Goal: Task Accomplishment & Management: Manage account settings

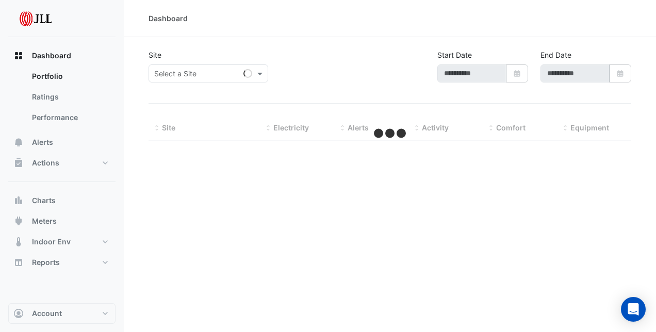
type input "**********"
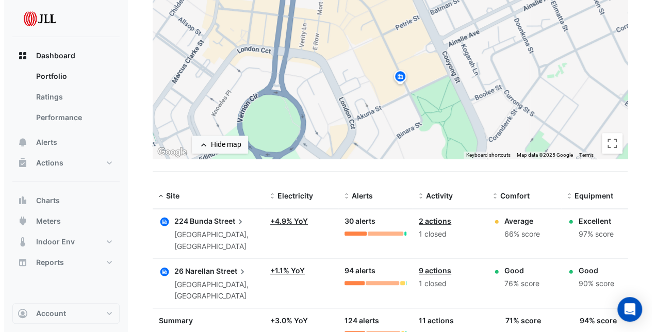
scroll to position [164, 0]
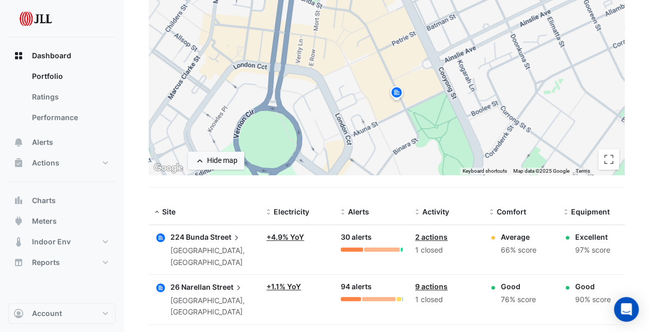
click at [229, 235] on span "Street" at bounding box center [225, 237] width 31 height 11
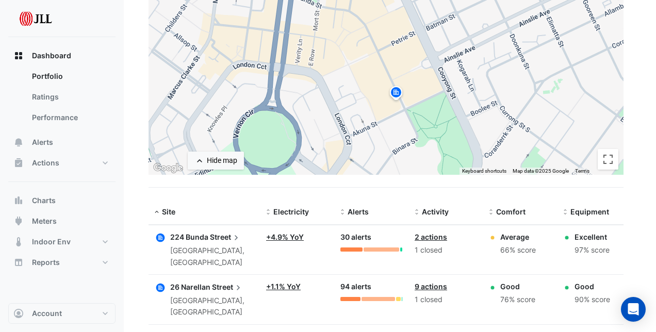
click at [201, 278] on ngb-offcanvas-backdrop at bounding box center [328, 166] width 656 height 332
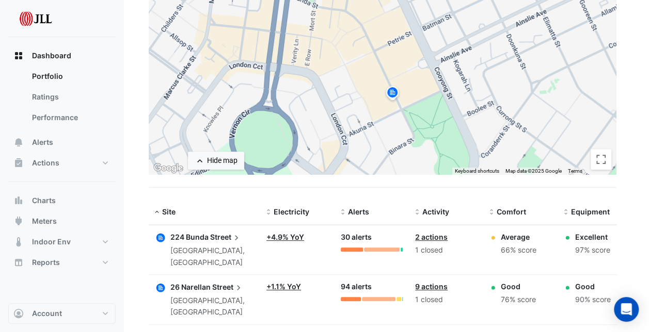
click at [205, 285] on span "26 Narellan" at bounding box center [190, 287] width 40 height 9
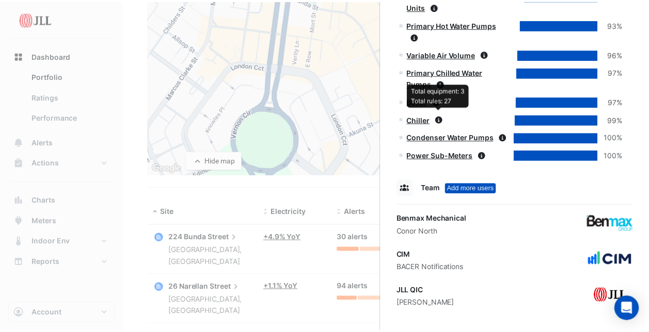
scroll to position [686, 0]
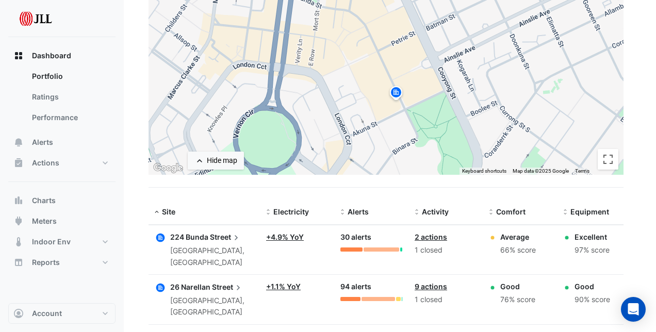
click at [121, 214] on ngb-offcanvas-backdrop at bounding box center [328, 166] width 656 height 332
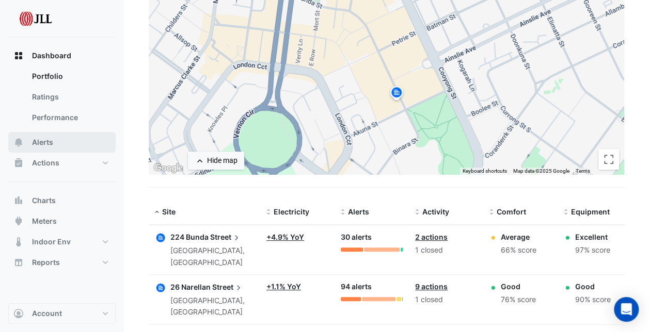
click at [42, 137] on button "Alerts" at bounding box center [61, 142] width 107 height 21
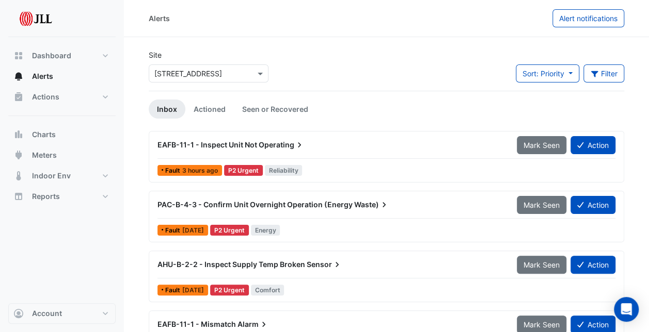
click at [285, 143] on span "Operating" at bounding box center [282, 145] width 46 height 10
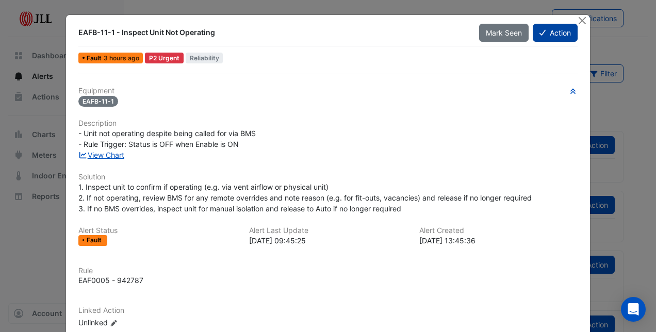
click at [550, 32] on button "Action" at bounding box center [555, 33] width 45 height 18
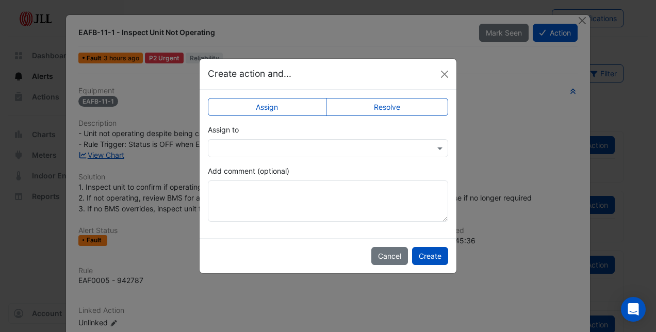
click at [327, 147] on input "text" at bounding box center [318, 148] width 208 height 11
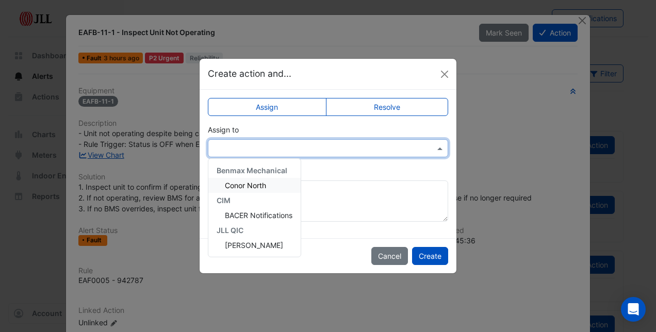
click at [262, 185] on span "Conor North" at bounding box center [245, 185] width 41 height 9
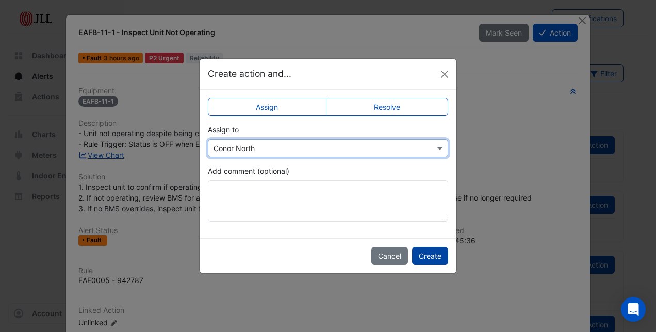
click at [431, 259] on button "Create" at bounding box center [430, 256] width 36 height 18
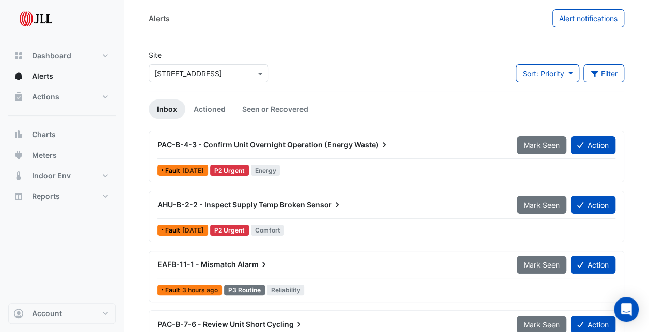
click at [313, 144] on span "PAC-B-4-3 - Confirm Unit Overnight Operation (Energy" at bounding box center [254, 144] width 195 height 9
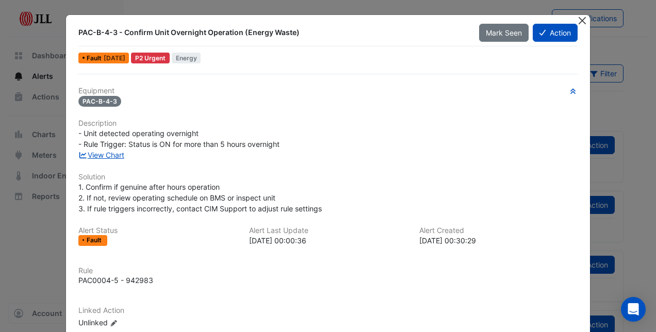
click at [581, 17] on button "Close" at bounding box center [582, 20] width 11 height 11
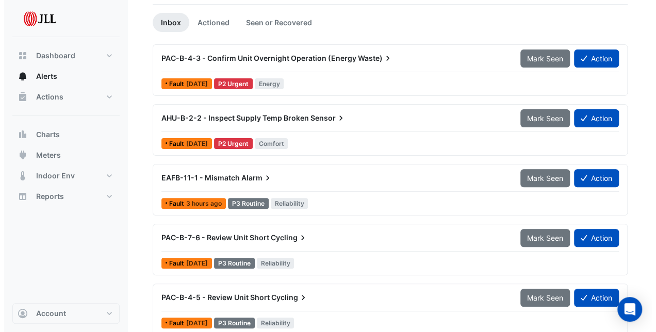
scroll to position [103, 0]
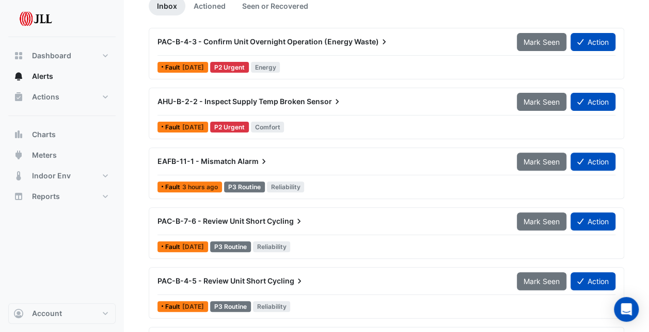
click at [319, 98] on span "Sensor" at bounding box center [325, 102] width 36 height 10
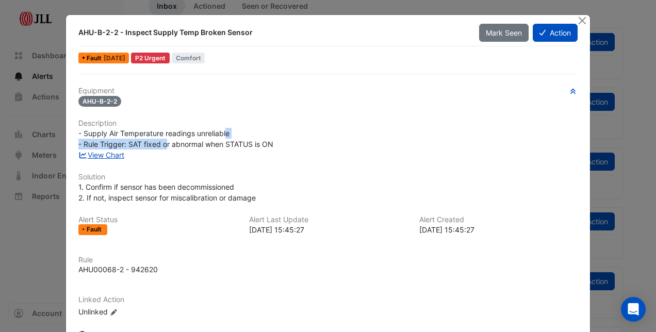
drag, startPoint x: 180, startPoint y: 142, endPoint x: 223, endPoint y: 134, distance: 44.1
click at [223, 134] on span "- Supply Air Temperature readings unreliable - Rule Trigger: SAT fixed or abnor…" at bounding box center [175, 139] width 195 height 20
drag, startPoint x: 223, startPoint y: 134, endPoint x: 262, endPoint y: 146, distance: 40.3
click at [262, 146] on span "- Supply Air Temperature readings unreliable - Rule Trigger: SAT fixed or abnor…" at bounding box center [175, 139] width 195 height 20
click at [583, 22] on button "Close" at bounding box center [582, 20] width 11 height 11
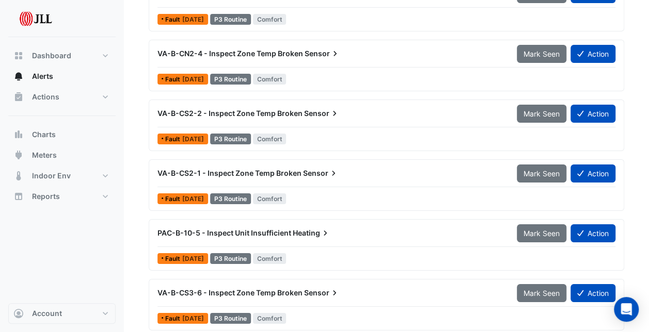
scroll to position [1875, 0]
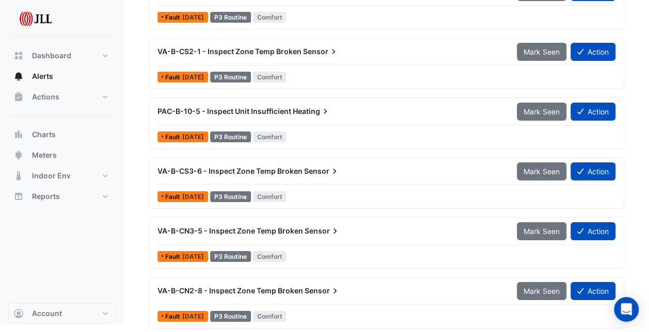
click at [313, 286] on span "Sensor" at bounding box center [322, 291] width 36 height 10
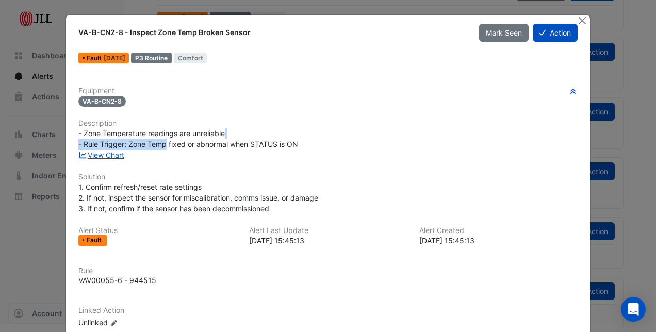
drag, startPoint x: 167, startPoint y: 144, endPoint x: 221, endPoint y: 135, distance: 55.0
click at [221, 135] on span "- Zone Temperature readings are unreliable - Rule Trigger: Zone Temp fixed or a…" at bounding box center [188, 139] width 220 height 20
drag, startPoint x: 221, startPoint y: 135, endPoint x: 235, endPoint y: 144, distance: 16.5
click at [235, 144] on span "- Zone Temperature readings are unreliable - Rule Trigger: Zone Temp fixed or a…" at bounding box center [188, 139] width 220 height 20
click at [459, 123] on h6 "Description" at bounding box center [328, 123] width 500 height 9
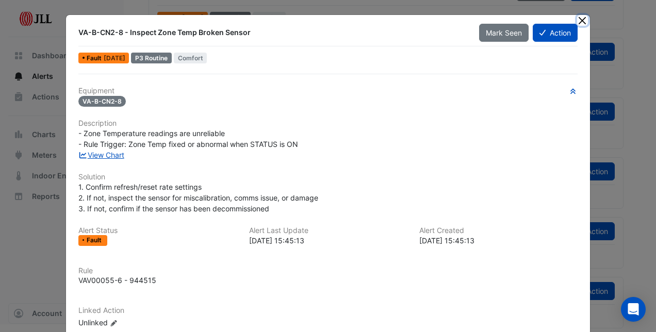
click at [579, 20] on button "Close" at bounding box center [582, 20] width 11 height 11
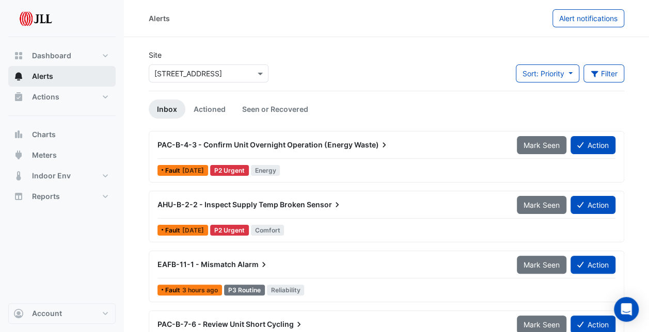
click at [42, 78] on span "Alerts" at bounding box center [42, 76] width 21 height 10
click at [256, 73] on span at bounding box center [261, 73] width 13 height 11
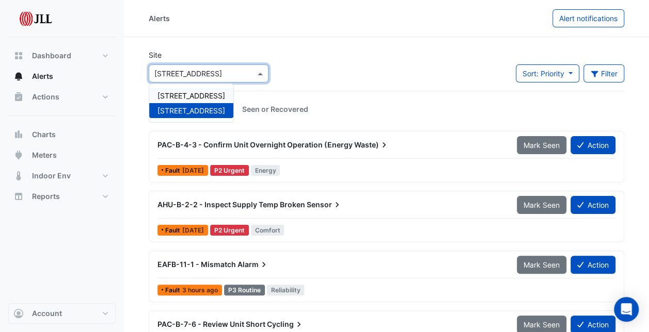
click at [201, 94] on span "[STREET_ADDRESS]" at bounding box center [191, 95] width 68 height 9
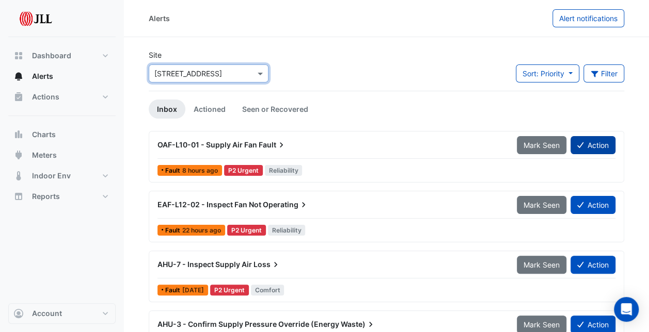
click at [581, 147] on icon at bounding box center [580, 144] width 6 height 7
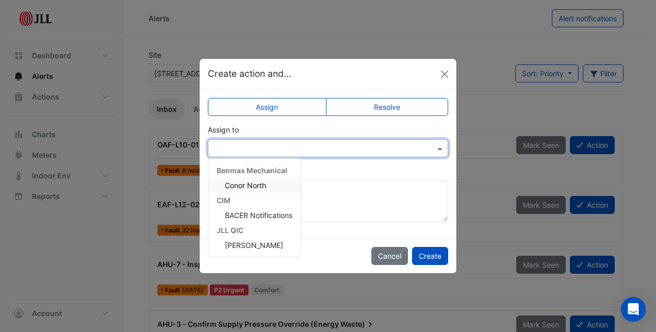
click at [392, 150] on input "text" at bounding box center [318, 148] width 208 height 11
click at [256, 185] on span "Conor North" at bounding box center [245, 185] width 41 height 9
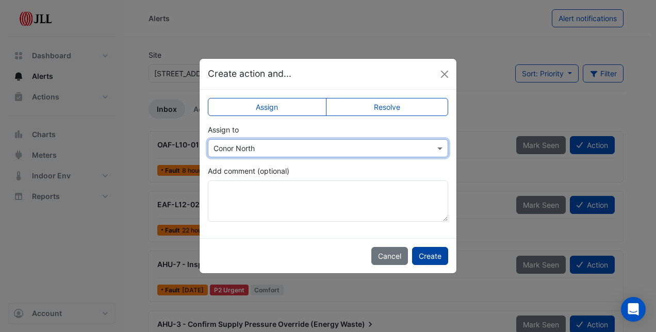
click at [426, 255] on button "Create" at bounding box center [430, 256] width 36 height 18
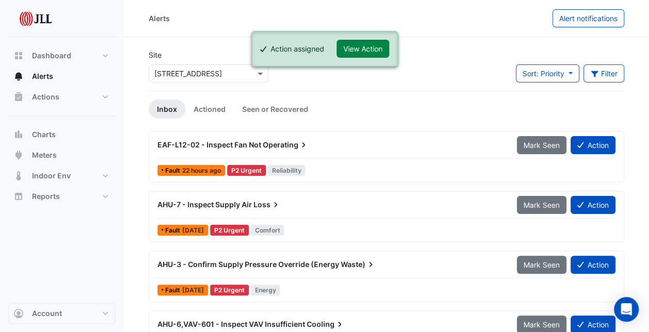
click at [281, 142] on span "Operating" at bounding box center [286, 145] width 46 height 10
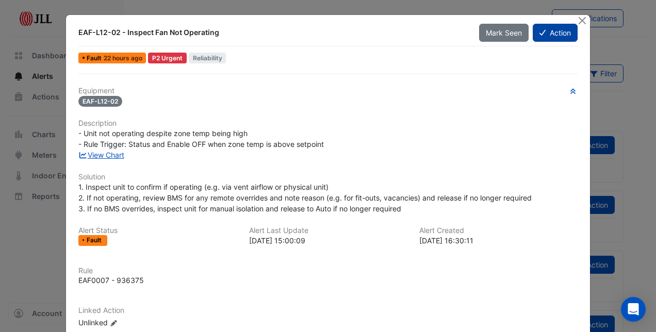
click at [548, 33] on button "Action" at bounding box center [555, 33] width 45 height 18
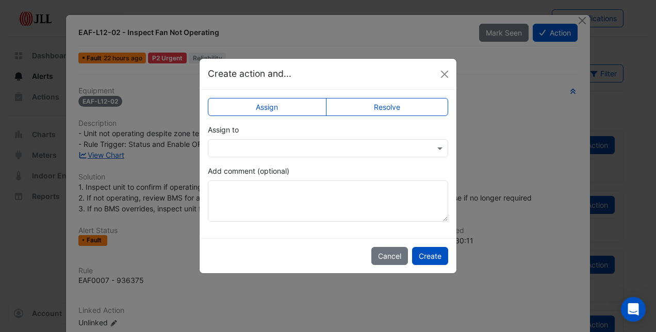
click at [346, 148] on input "text" at bounding box center [318, 148] width 208 height 11
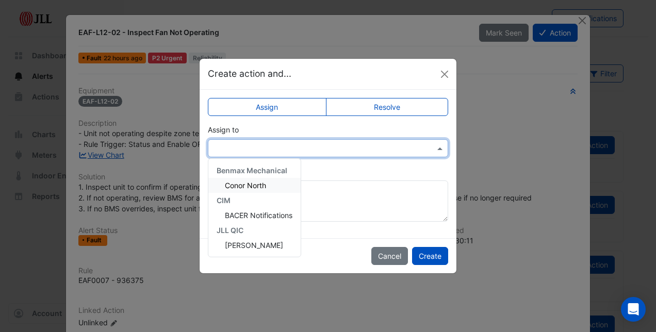
click at [258, 188] on span "Conor North" at bounding box center [245, 185] width 41 height 9
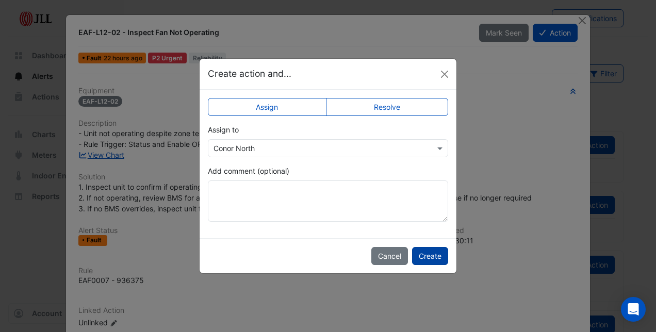
click at [424, 253] on button "Create" at bounding box center [430, 256] width 36 height 18
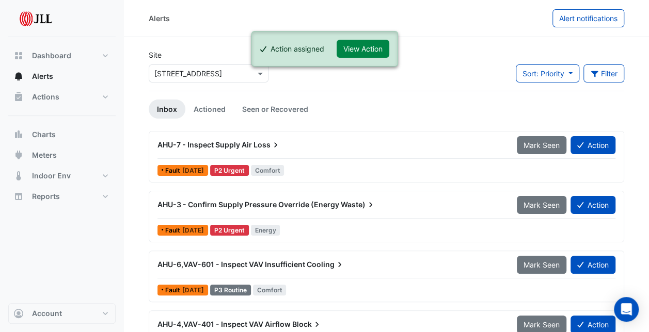
click at [258, 144] on span "Loss" at bounding box center [266, 145] width 27 height 10
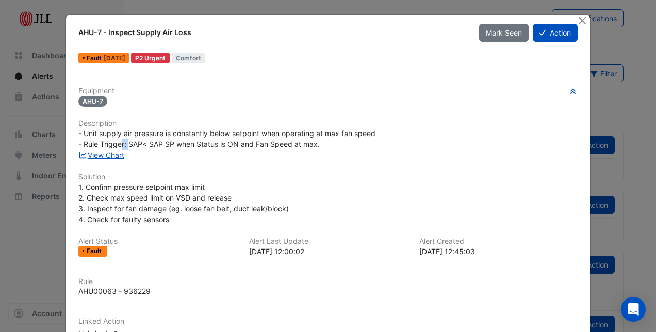
drag, startPoint x: 117, startPoint y: 143, endPoint x: 126, endPoint y: 141, distance: 9.0
click at [126, 141] on span "- Unit supply air pressure is constantly below setpoint when operating at max f…" at bounding box center [226, 139] width 297 height 20
drag, startPoint x: 126, startPoint y: 141, endPoint x: 135, endPoint y: 140, distance: 8.8
click at [135, 140] on span "- Unit supply air pressure is constantly below setpoint when operating at max f…" at bounding box center [226, 139] width 297 height 20
click at [577, 20] on button "Close" at bounding box center [582, 20] width 11 height 11
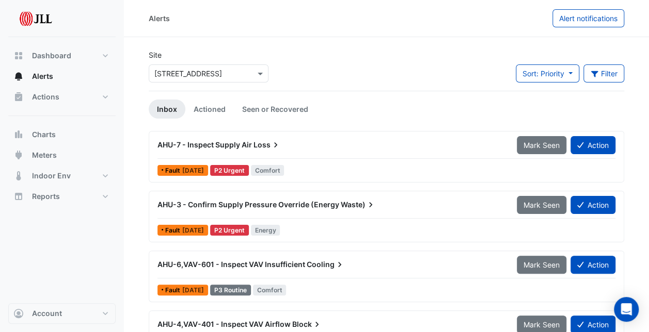
scroll to position [52, 0]
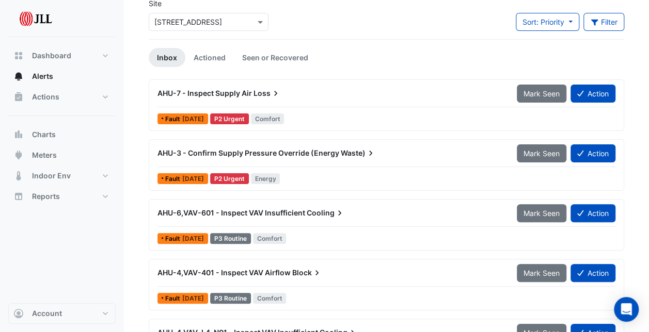
click at [253, 94] on span "Loss" at bounding box center [266, 93] width 27 height 10
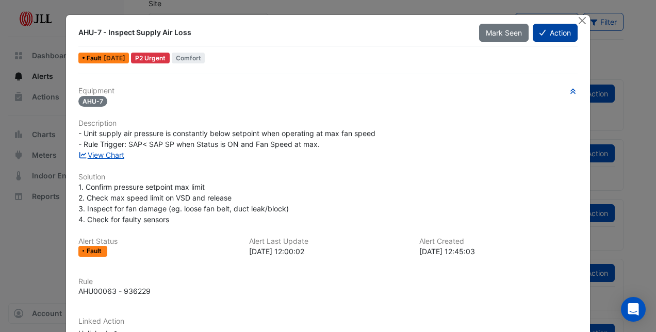
click at [540, 33] on icon at bounding box center [543, 33] width 6 height 6
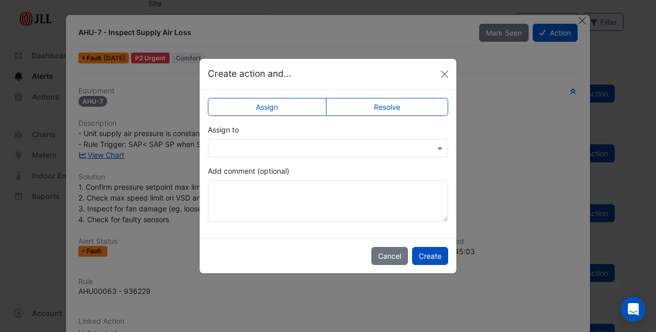
click at [415, 148] on input "text" at bounding box center [318, 148] width 208 height 11
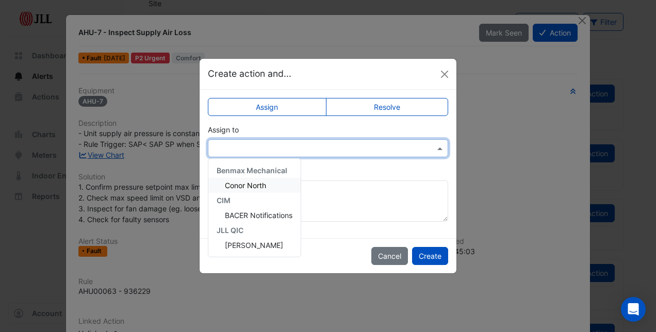
click at [255, 186] on span "Conor North" at bounding box center [245, 185] width 41 height 9
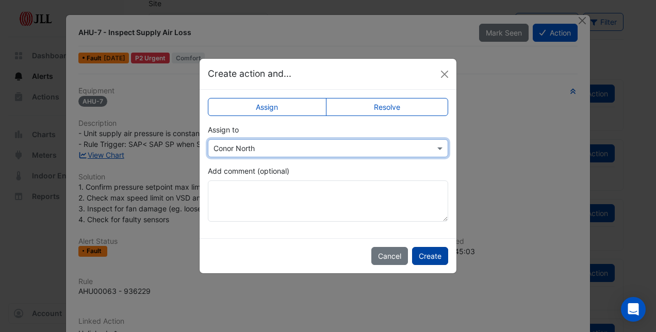
click at [435, 254] on button "Create" at bounding box center [430, 256] width 36 height 18
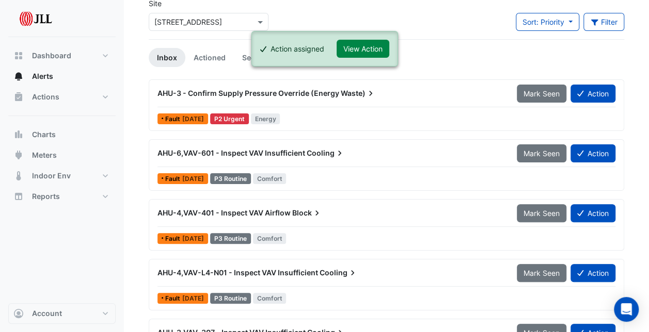
click at [257, 92] on span "AHU-3 - Confirm Supply Pressure Override (Energy" at bounding box center [248, 93] width 182 height 9
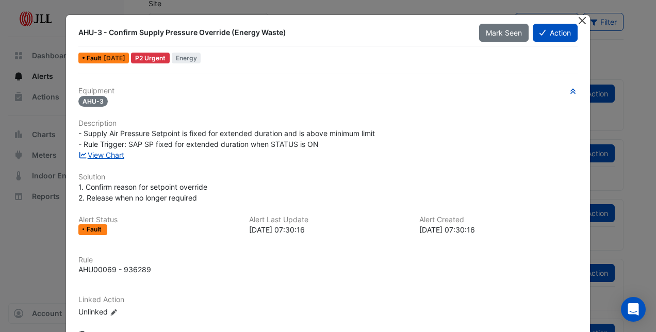
click at [578, 20] on button "Close" at bounding box center [582, 20] width 11 height 11
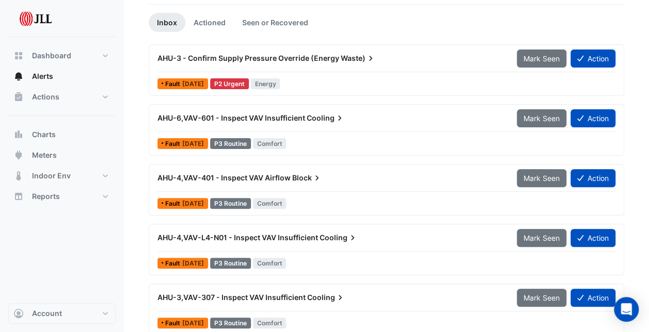
scroll to position [103, 0]
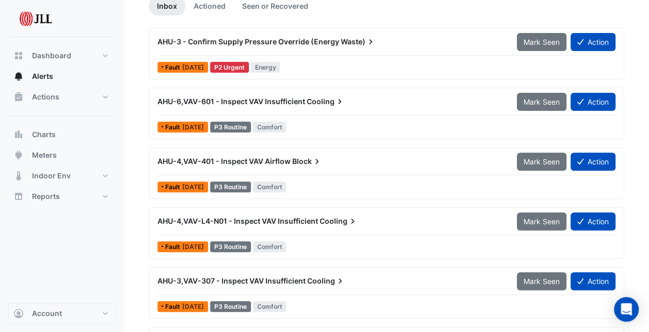
click at [336, 221] on span "Cooling" at bounding box center [338, 221] width 38 height 10
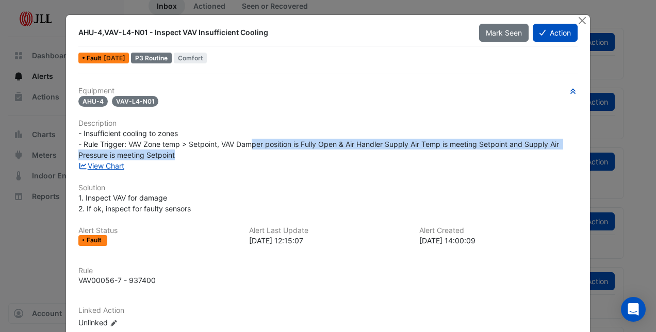
drag, startPoint x: 250, startPoint y: 139, endPoint x: 383, endPoint y: 152, distance: 133.2
click at [383, 152] on div "- Insufficient cooling to zones - Rule Trigger: VAV Zone temp > Setpoint, VAV D…" at bounding box center [328, 144] width 500 height 33
drag, startPoint x: 383, startPoint y: 152, endPoint x: 397, endPoint y: 152, distance: 14.5
click at [384, 152] on div "- Insufficient cooling to zones - Rule Trigger: VAV Zone temp > Setpoint, VAV D…" at bounding box center [328, 144] width 500 height 33
click at [577, 20] on button "Close" at bounding box center [582, 20] width 11 height 11
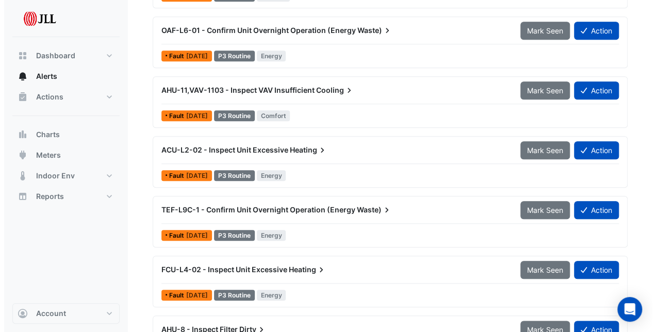
scroll to position [451, 0]
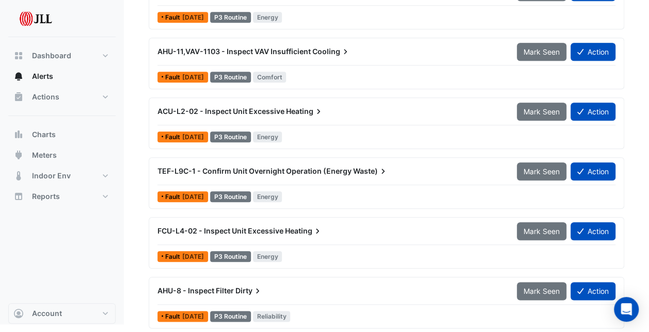
click at [240, 288] on span "Dirty" at bounding box center [248, 291] width 27 height 10
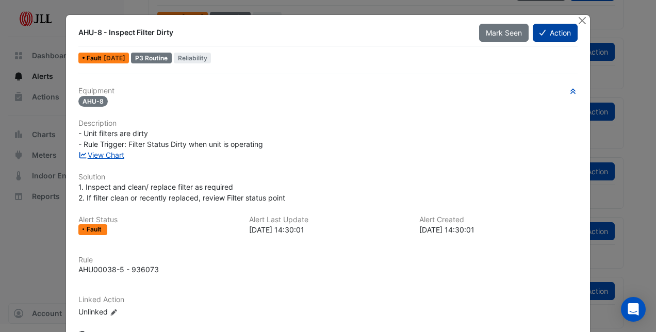
click at [548, 36] on button "Action" at bounding box center [555, 33] width 45 height 18
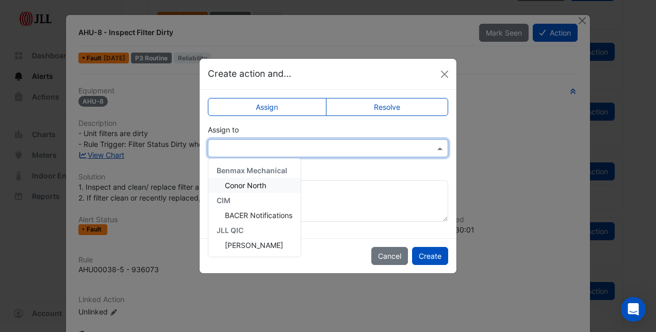
click at [365, 150] on input "text" at bounding box center [318, 148] width 208 height 11
click at [252, 189] on div "Conor North" at bounding box center [254, 185] width 92 height 15
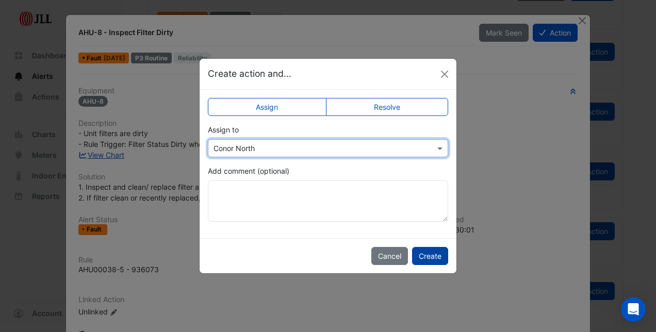
click at [425, 256] on button "Create" at bounding box center [430, 256] width 36 height 18
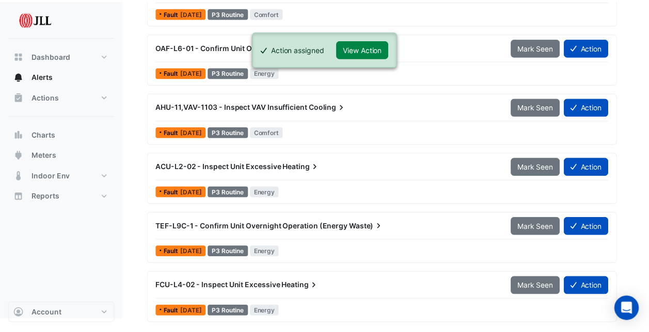
scroll to position [392, 0]
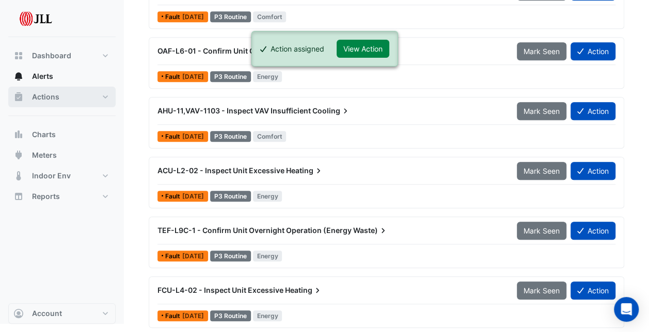
click at [97, 97] on button "Actions" at bounding box center [61, 97] width 107 height 21
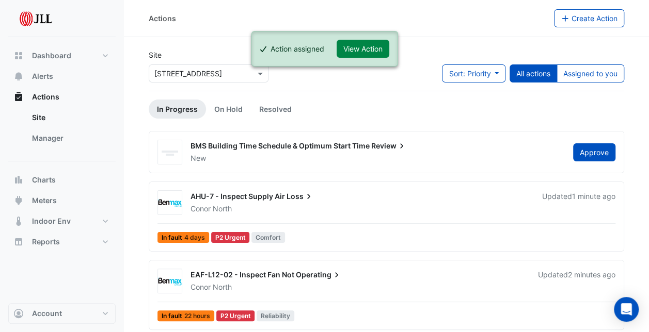
click at [398, 185] on div "AHU-7 - Inspect Supply Air Loss Conor North Updated 1 minute ago In fault 4 day…" at bounding box center [386, 217] width 475 height 70
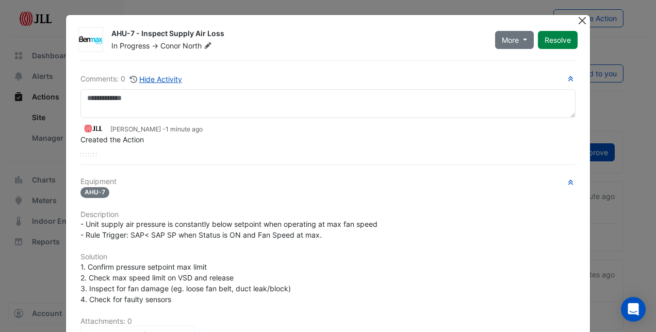
click at [579, 22] on button "Close" at bounding box center [582, 20] width 11 height 11
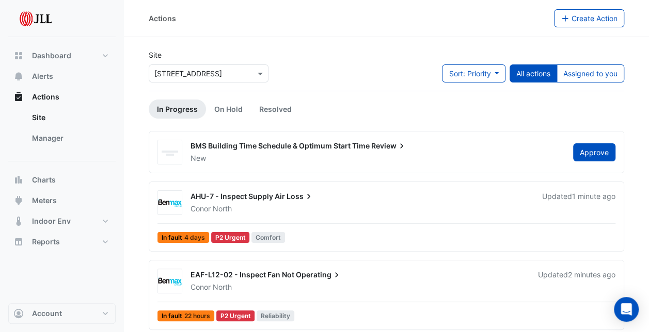
click at [313, 145] on span "BMS Building Time Schedule & Optimum Start Time" at bounding box center [279, 145] width 179 height 9
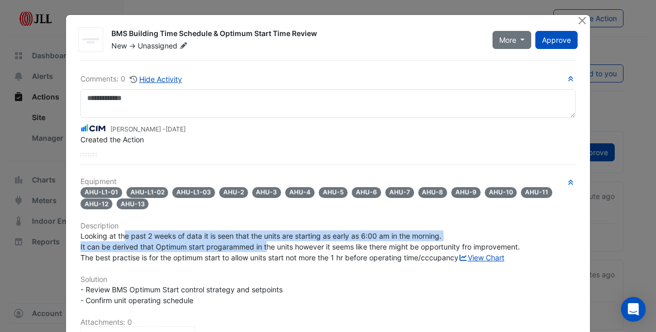
drag, startPoint x: 120, startPoint y: 233, endPoint x: 262, endPoint y: 248, distance: 143.2
click at [262, 248] on span "Looking at the past 2 weeks of data it is seen that the units are starting as e…" at bounding box center [301, 247] width 440 height 30
click at [261, 248] on span "Looking at the past 2 weeks of data it is seen that the units are starting as e…" at bounding box center [301, 247] width 440 height 30
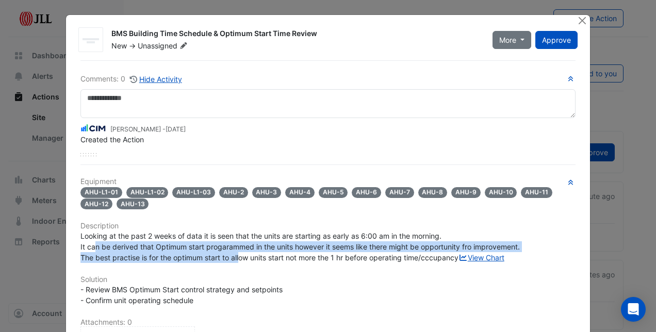
drag, startPoint x: 94, startPoint y: 243, endPoint x: 238, endPoint y: 257, distance: 144.2
click at [238, 257] on span "Looking at the past 2 weeks of data it is seen that the units are starting as e…" at bounding box center [301, 247] width 440 height 30
click at [238, 256] on span "Looking at the past 2 weeks of data it is seen that the units are starting as e…" at bounding box center [301, 247] width 440 height 30
click at [577, 18] on button "Close" at bounding box center [582, 20] width 11 height 11
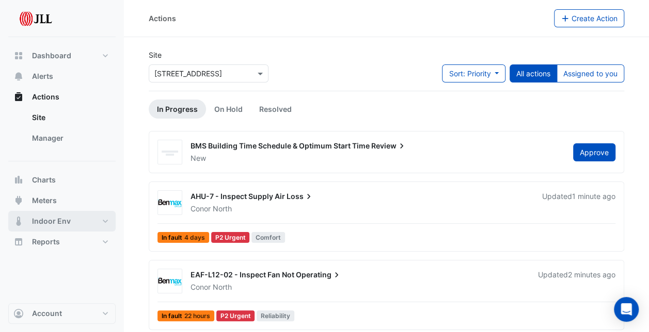
click at [64, 220] on span "Indoor Env" at bounding box center [51, 221] width 39 height 10
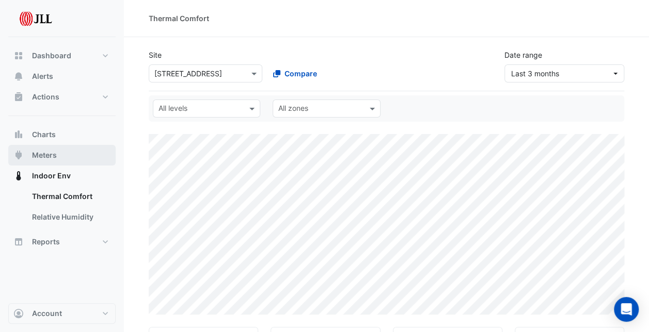
click at [46, 156] on span "Meters" at bounding box center [44, 155] width 25 height 10
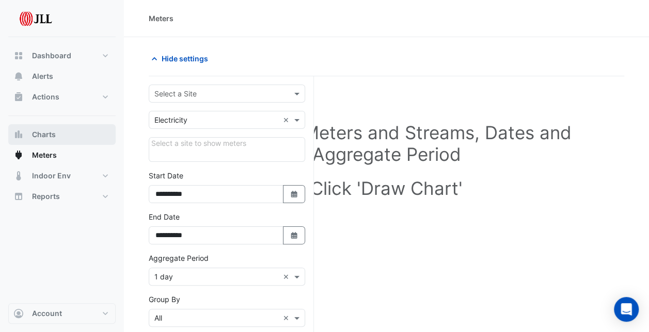
click at [56, 138] on button "Charts" at bounding box center [61, 134] width 107 height 21
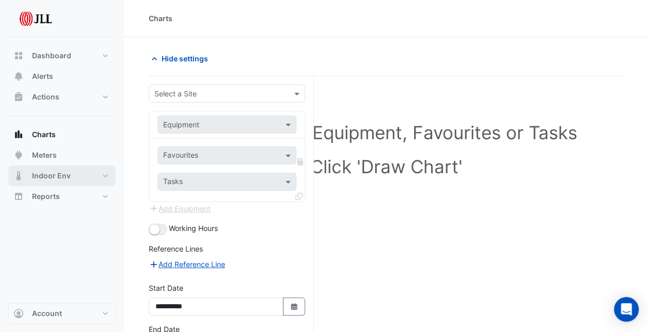
click at [31, 179] on button "Indoor Env" at bounding box center [61, 176] width 107 height 21
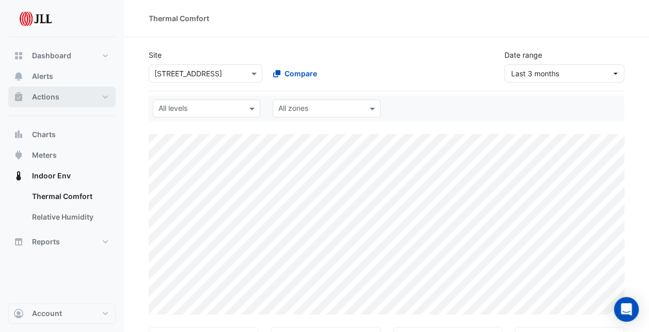
click at [59, 93] on button "Actions" at bounding box center [61, 97] width 107 height 21
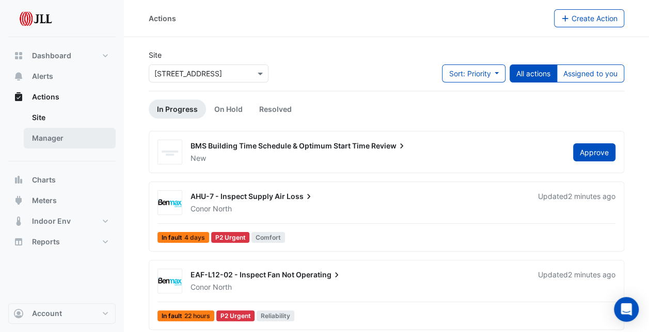
click at [56, 137] on link "Manager" at bounding box center [70, 138] width 92 height 21
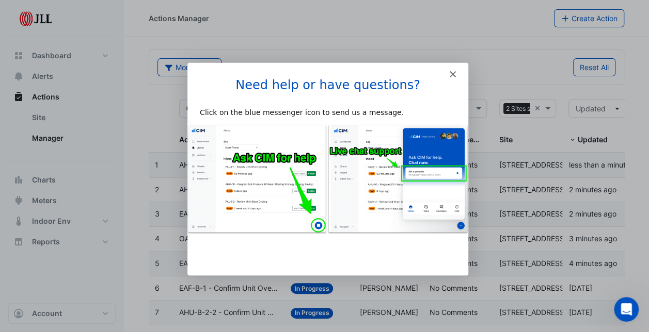
click at [448, 71] on icon "Close" at bounding box center [451, 73] width 6 height 6
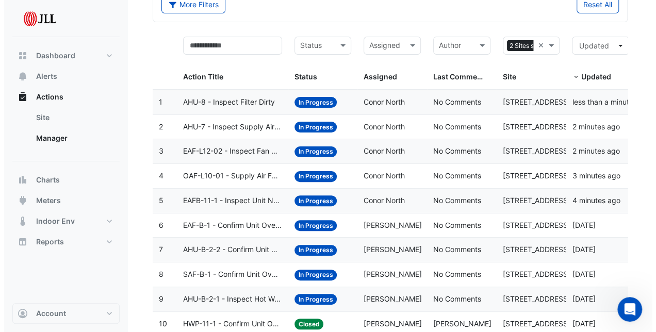
scroll to position [92, 0]
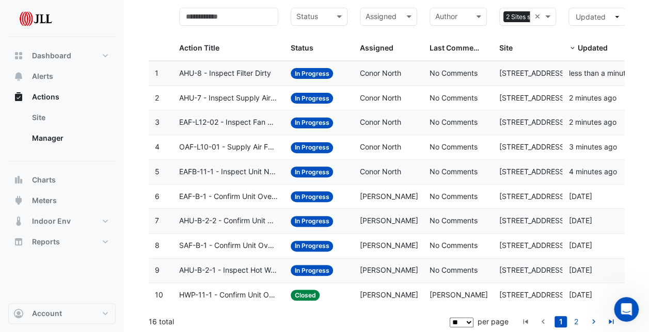
click at [236, 265] on span "AHU-B-2-1 - Inspect Hot Water Valve Leak" at bounding box center [228, 271] width 99 height 12
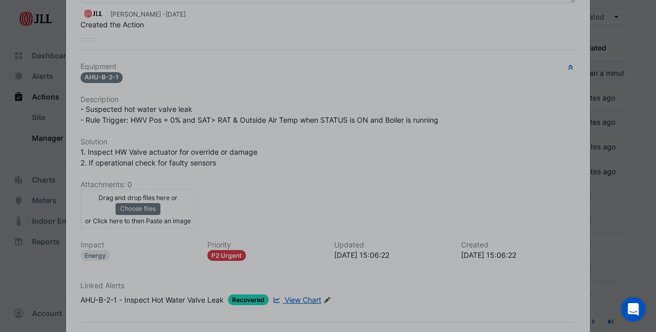
scroll to position [165, 0]
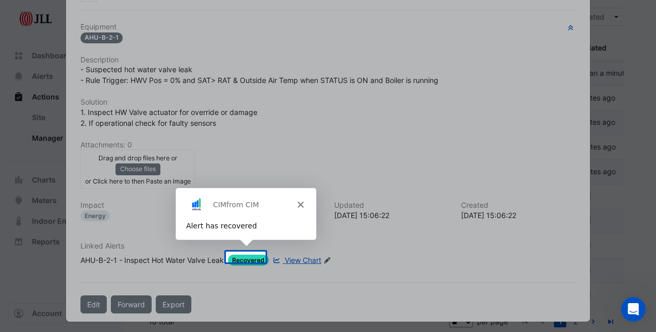
click at [299, 206] on icon "Close" at bounding box center [300, 204] width 6 height 6
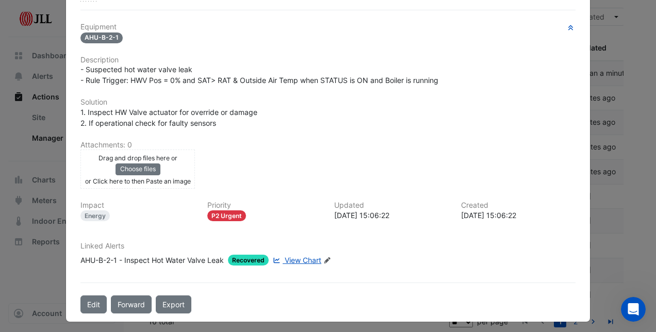
click at [295, 257] on span "View Chart" at bounding box center [303, 260] width 37 height 9
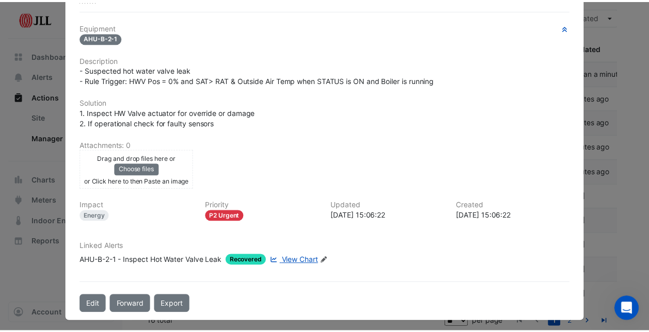
scroll to position [0, 0]
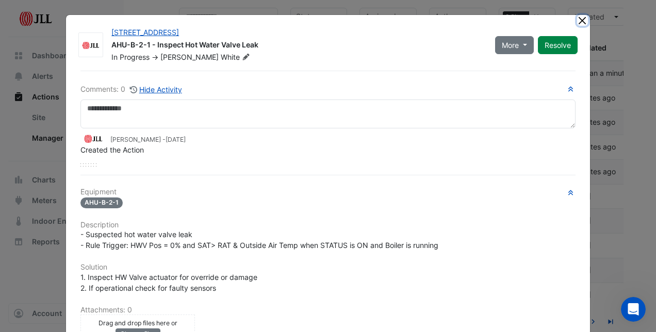
click at [577, 20] on button "Close" at bounding box center [582, 20] width 11 height 11
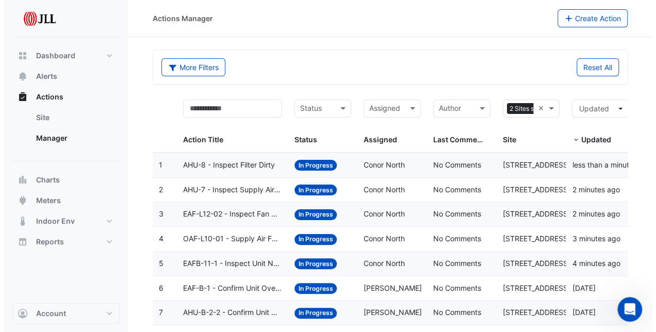
scroll to position [92, 0]
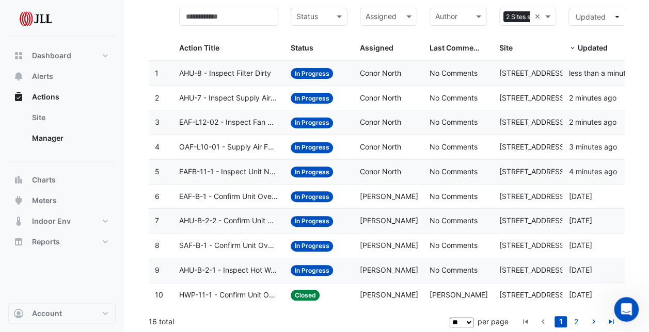
click at [230, 267] on span "AHU-B-2-1 - Inspect Hot Water Valve Leak" at bounding box center [228, 271] width 99 height 12
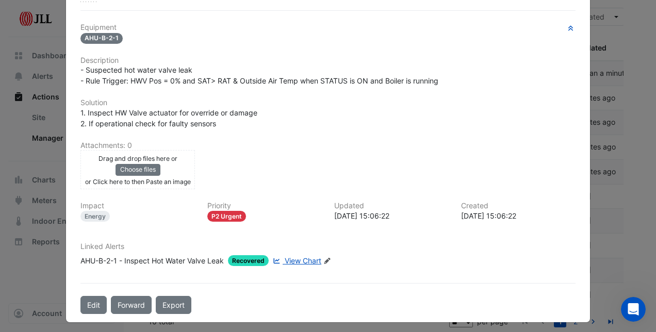
scroll to position [0, 0]
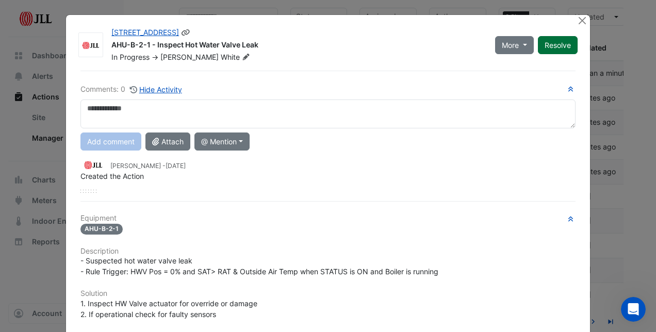
click at [552, 46] on button "Resolve" at bounding box center [558, 45] width 40 height 18
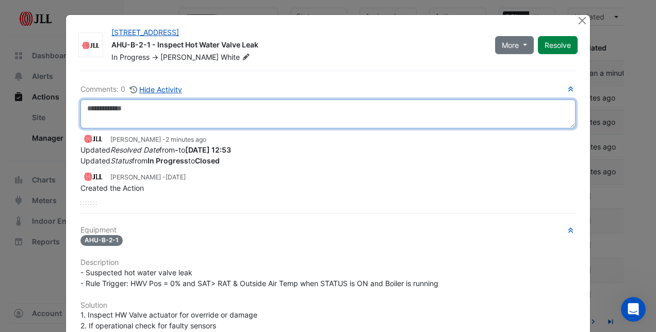
click at [135, 115] on textarea at bounding box center [328, 114] width 495 height 29
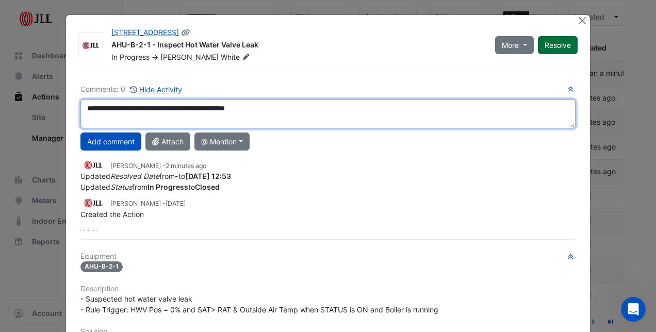
type textarea "**********"
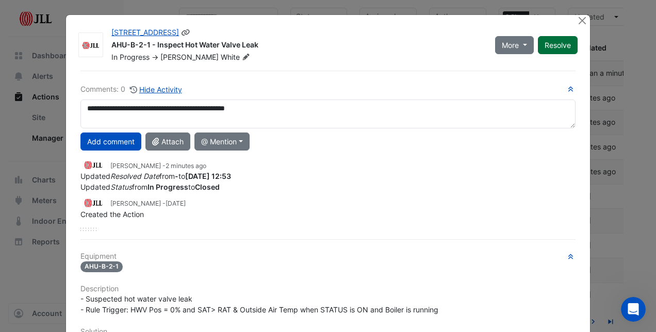
click at [551, 43] on button "Resolve" at bounding box center [558, 45] width 40 height 18
click at [548, 43] on button "Resolve" at bounding box center [558, 45] width 40 height 18
click at [92, 139] on button "Add comment" at bounding box center [111, 142] width 61 height 18
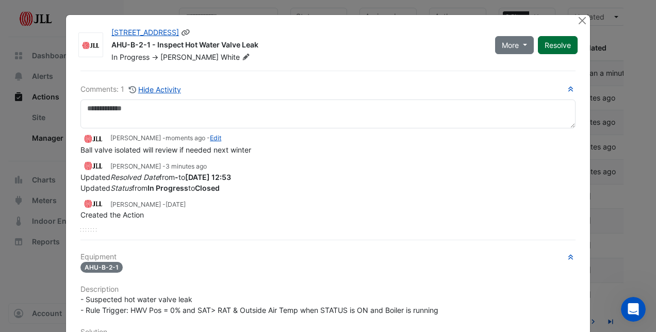
click at [562, 38] on button "Resolve" at bounding box center [558, 45] width 40 height 18
click at [524, 44] on button "More" at bounding box center [514, 45] width 39 height 18
click at [523, 44] on button "More" at bounding box center [514, 45] width 39 height 18
click at [578, 20] on button "Close" at bounding box center [582, 20] width 11 height 11
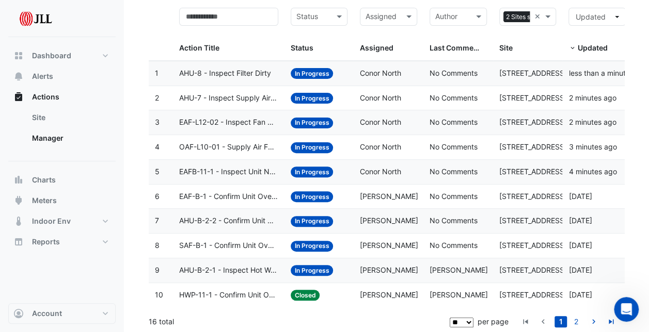
click at [241, 270] on span "AHU-B-2-1 - Inspect Hot Water Valve Leak" at bounding box center [228, 271] width 99 height 12
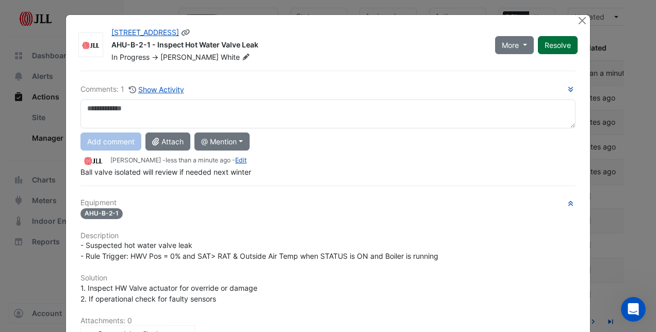
click at [551, 47] on button "Resolve" at bounding box center [558, 45] width 40 height 18
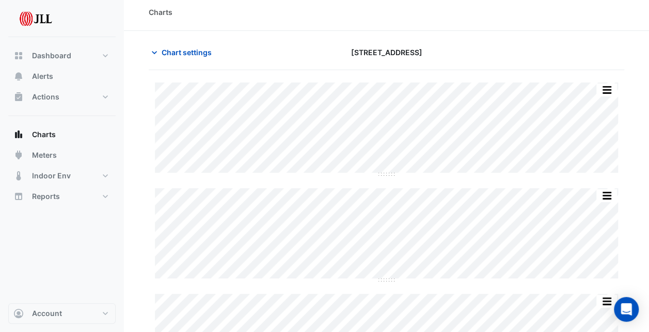
scroll to position [8, 0]
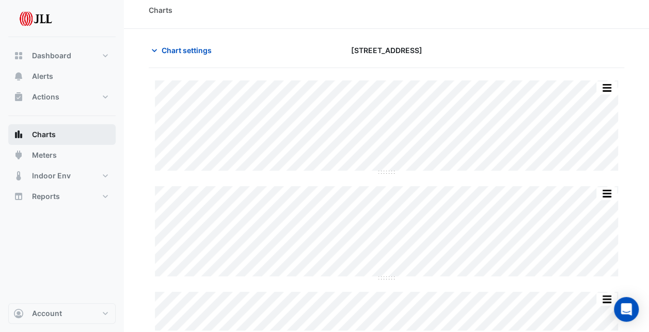
click at [60, 128] on button "Charts" at bounding box center [61, 134] width 107 height 21
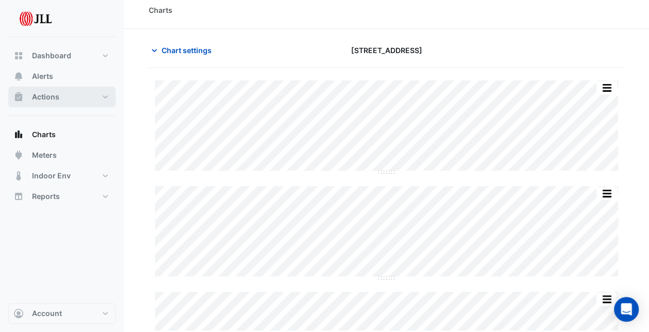
click at [46, 94] on span "Actions" at bounding box center [45, 97] width 27 height 10
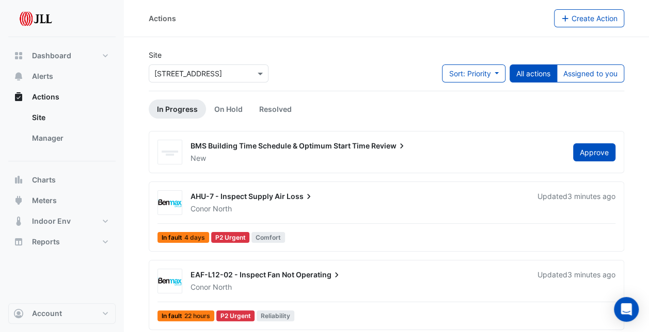
scroll to position [52, 0]
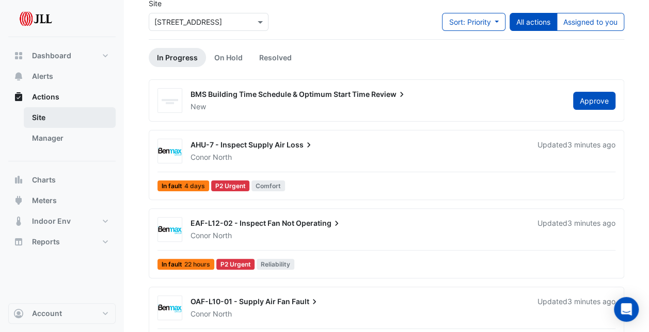
click at [54, 123] on link "Site" at bounding box center [70, 117] width 92 height 21
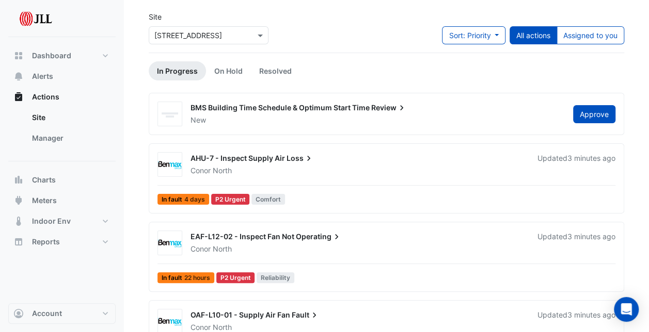
scroll to position [0, 0]
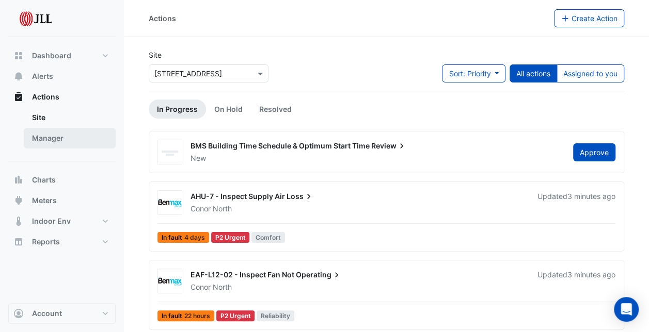
click at [58, 135] on link "Manager" at bounding box center [70, 138] width 92 height 21
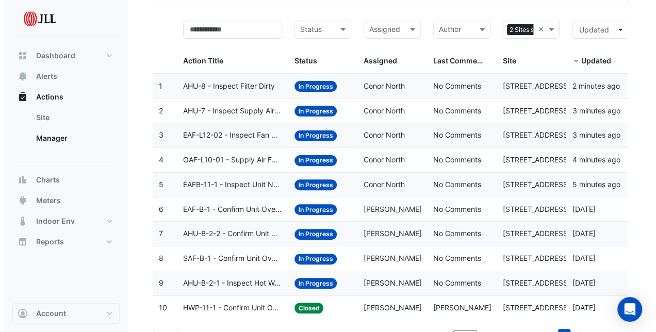
scroll to position [92, 0]
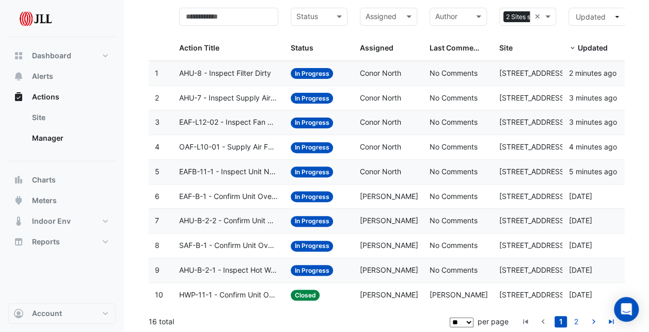
click at [201, 268] on span "AHU-B-2-1 - Inspect Hot Water Valve Leak" at bounding box center [228, 271] width 99 height 12
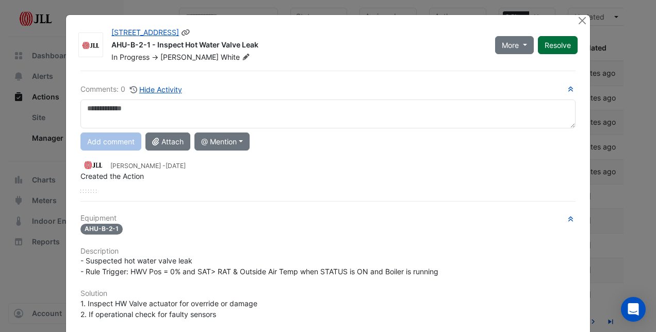
click at [548, 45] on button "Resolve" at bounding box center [558, 45] width 40 height 18
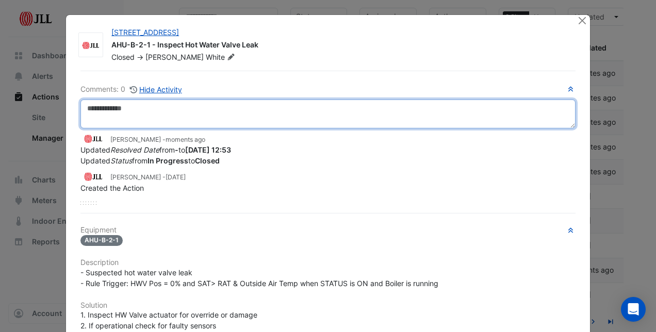
click at [232, 113] on textarea at bounding box center [328, 114] width 495 height 29
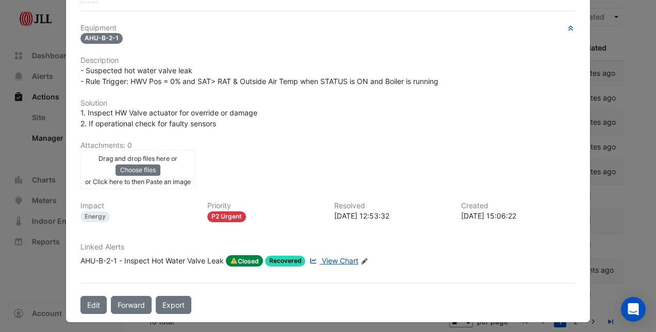
scroll to position [0, 0]
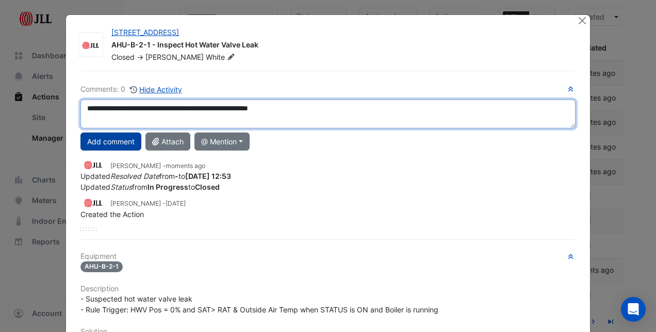
type textarea "**********"
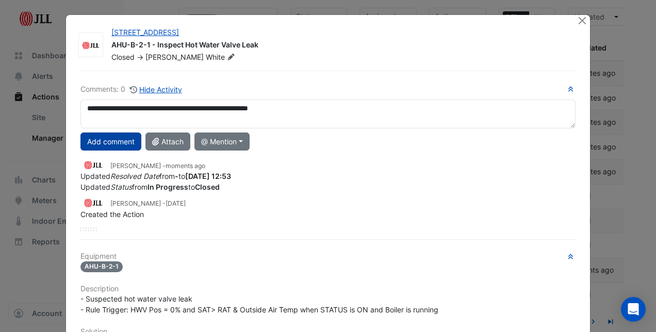
click at [99, 142] on button "Add comment" at bounding box center [111, 142] width 61 height 18
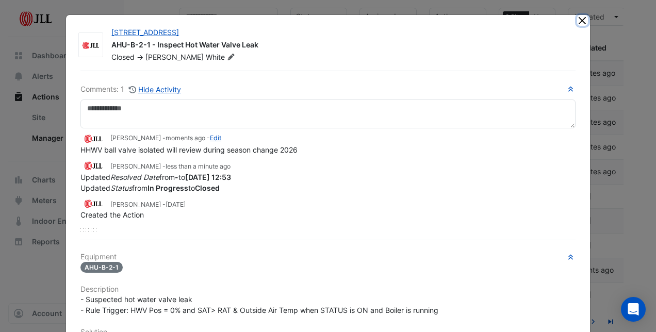
click at [577, 22] on button "Close" at bounding box center [582, 20] width 11 height 11
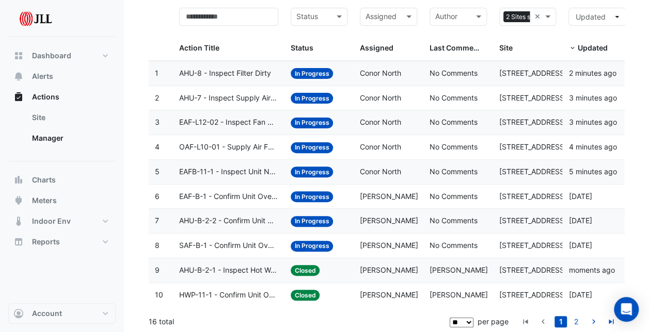
click at [235, 292] on span "HWP-11-1 - Confirm Unit Overnight Operation (Energy Waste)" at bounding box center [228, 296] width 99 height 12
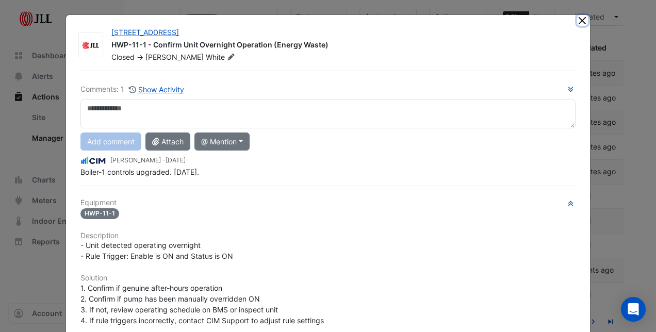
click at [578, 22] on button "Close" at bounding box center [582, 20] width 11 height 11
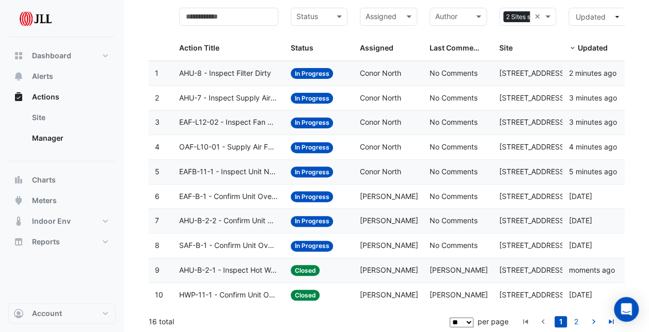
click at [251, 245] on span "SAF-B-1 - Confirm Unit Overnight Operation (Energy Waste)" at bounding box center [228, 246] width 99 height 12
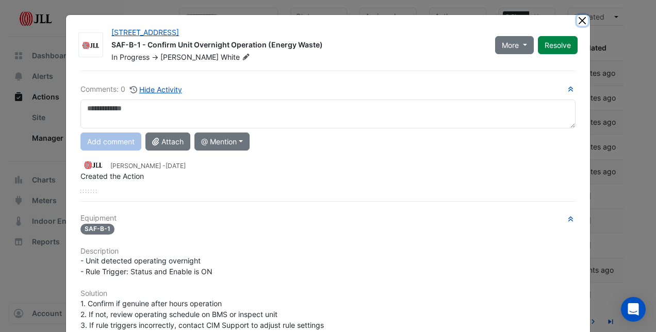
click at [577, 20] on button "Close" at bounding box center [582, 20] width 11 height 11
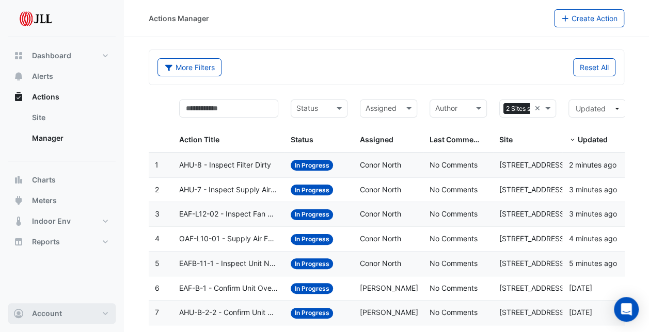
click at [82, 318] on button "Account" at bounding box center [61, 313] width 107 height 21
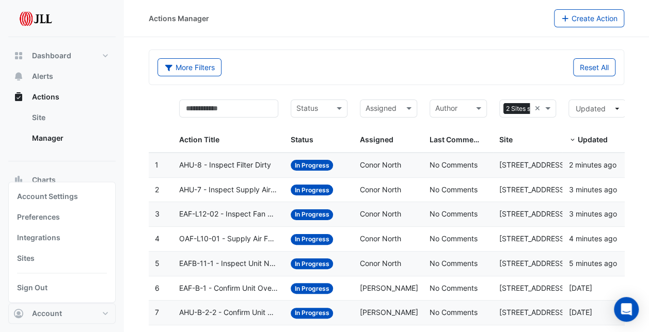
click at [61, 186] on div "Account Settings Preferences Integrations Sites Sign Out" at bounding box center [61, 242] width 107 height 121
click at [59, 195] on link "Account Settings" at bounding box center [62, 196] width 98 height 21
